Goal: Task Accomplishment & Management: Manage account settings

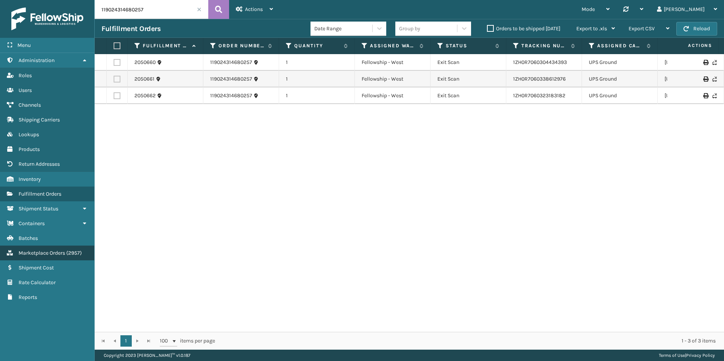
drag, startPoint x: 49, startPoint y: 257, endPoint x: 51, endPoint y: 249, distance: 8.1
click at [49, 257] on link "Marketplace Orders ( 2957 )" at bounding box center [47, 253] width 94 height 15
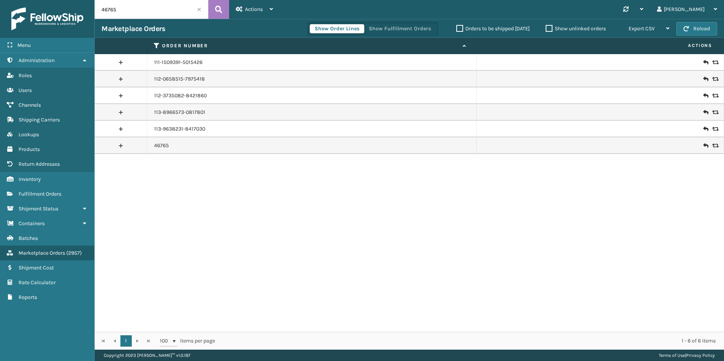
click at [128, 9] on input "46765" at bounding box center [152, 9] width 114 height 19
click at [129, 8] on input "46765" at bounding box center [152, 9] width 114 height 19
paste input "650"
type input "6505"
click at [223, 12] on button at bounding box center [218, 9] width 21 height 19
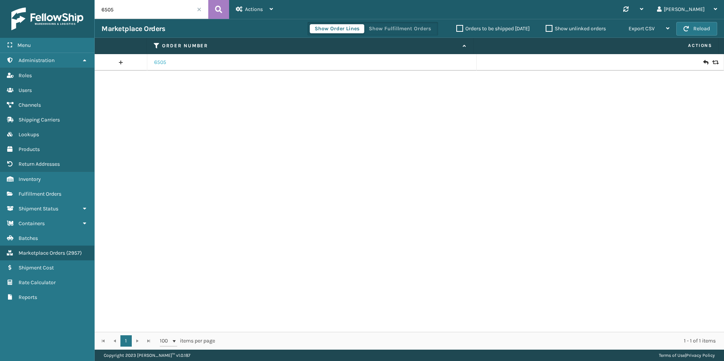
click at [157, 64] on link "6505" at bounding box center [160, 63] width 12 height 8
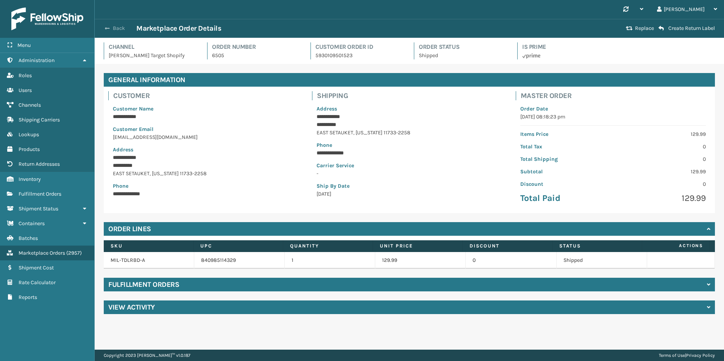
click at [114, 30] on button "Back" at bounding box center [118, 28] width 35 height 7
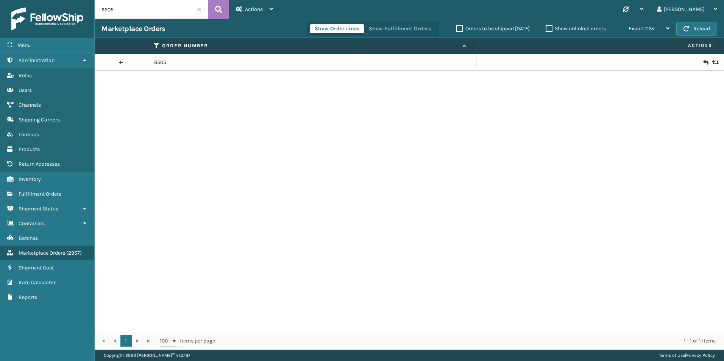
click at [712, 61] on icon at bounding box center [714, 62] width 5 height 5
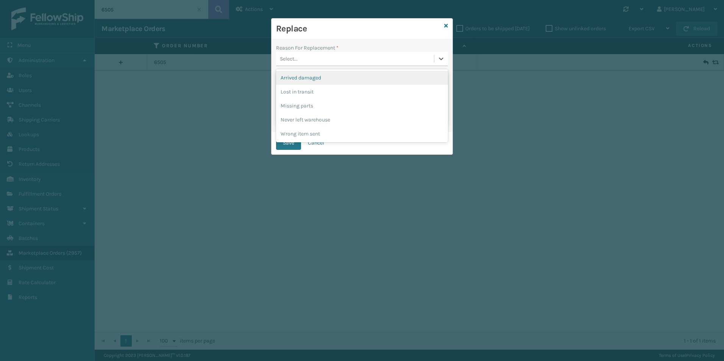
click at [305, 62] on div "Select..." at bounding box center [355, 59] width 158 height 12
click at [310, 81] on div "Arrived damaged" at bounding box center [362, 78] width 172 height 14
click at [283, 139] on button "Save" at bounding box center [288, 143] width 25 height 14
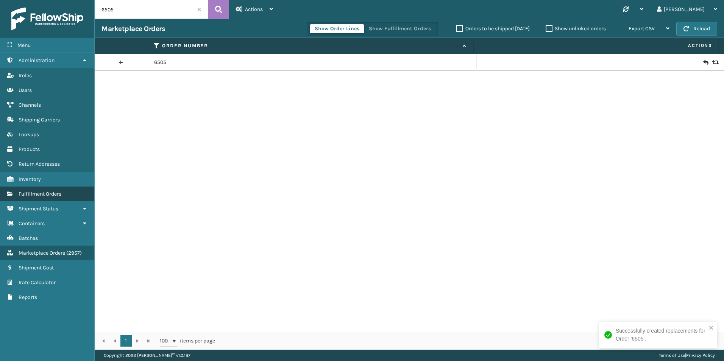
click at [48, 190] on link "Fulfillment Orders" at bounding box center [47, 194] width 94 height 15
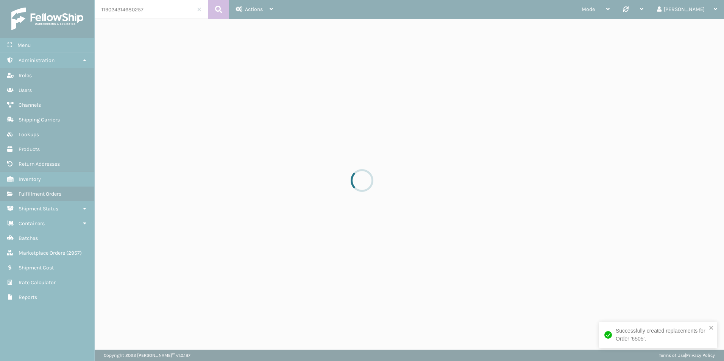
click at [136, 10] on div at bounding box center [362, 180] width 724 height 361
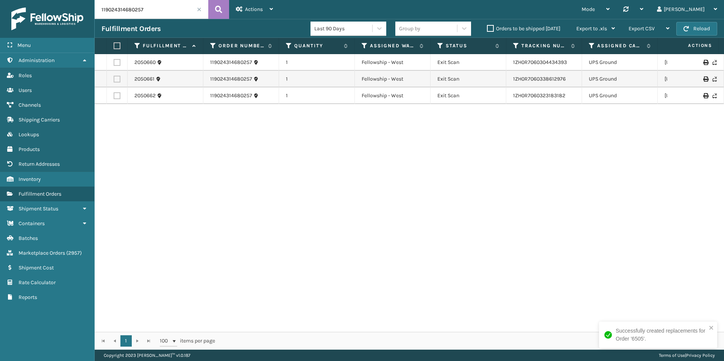
drag, startPoint x: 136, startPoint y: 10, endPoint x: 126, endPoint y: 12, distance: 10.3
click at [126, 12] on input "119024314680257" at bounding box center [152, 9] width 114 height 19
paste input "6505"
type input "6505"
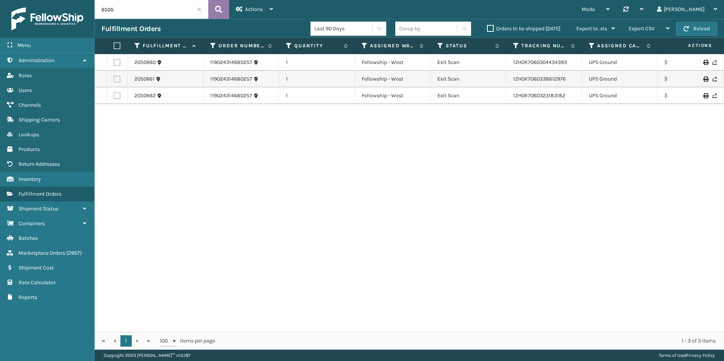
click at [220, 7] on icon at bounding box center [218, 9] width 7 height 11
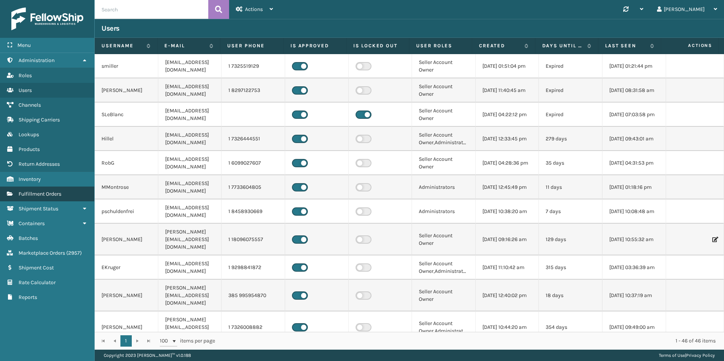
click at [46, 196] on span "Fulfillment Orders" at bounding box center [40, 194] width 43 height 6
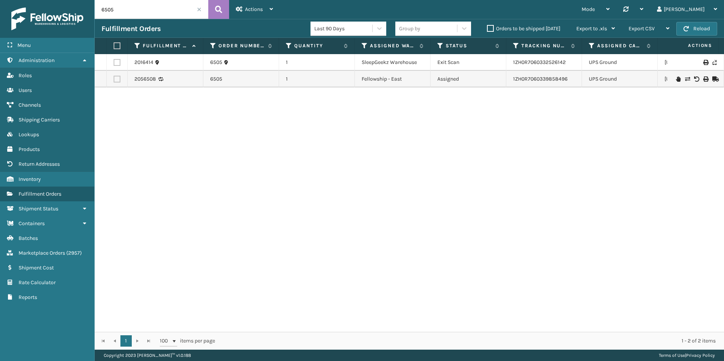
click at [118, 8] on input "6505" at bounding box center [152, 9] width 114 height 19
paste input "114-0861945-4857839"
type input "114-0861945-4857839"
click at [219, 16] on button at bounding box center [218, 9] width 21 height 19
